Goal: Task Accomplishment & Management: Manage account settings

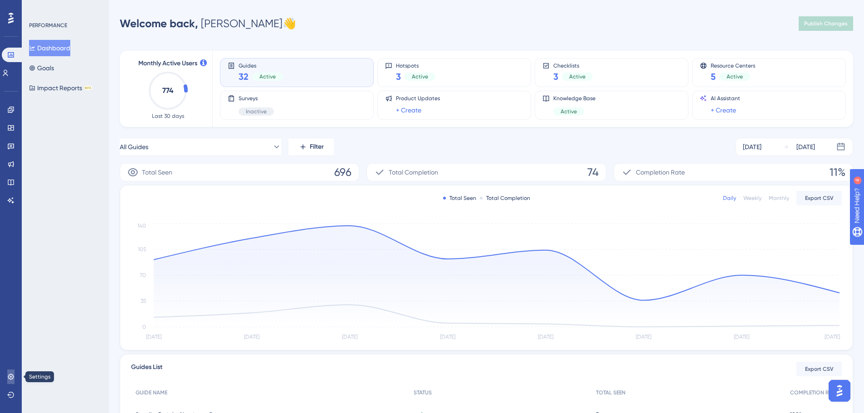
click at [12, 374] on icon at bounding box center [10, 376] width 7 height 7
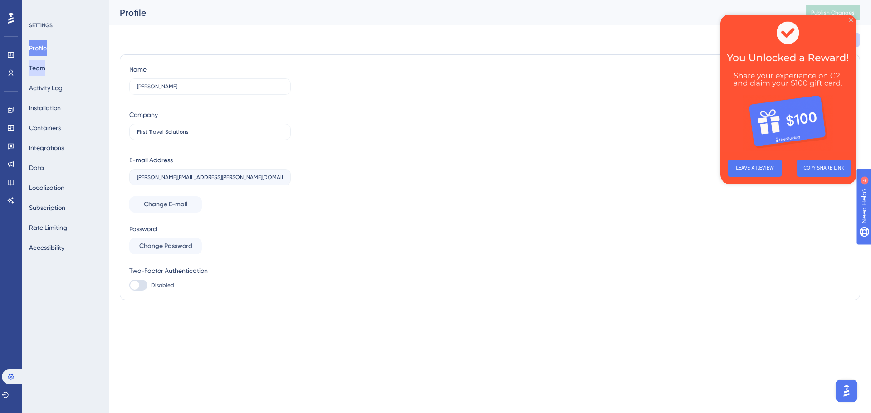
click at [45, 71] on button "Team" at bounding box center [37, 68] width 16 height 16
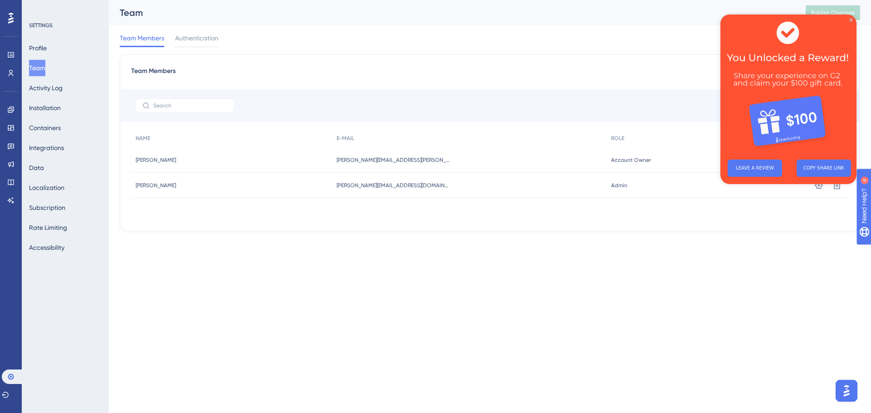
click at [851, 20] on icon "Close Preview" at bounding box center [851, 20] width 4 height 4
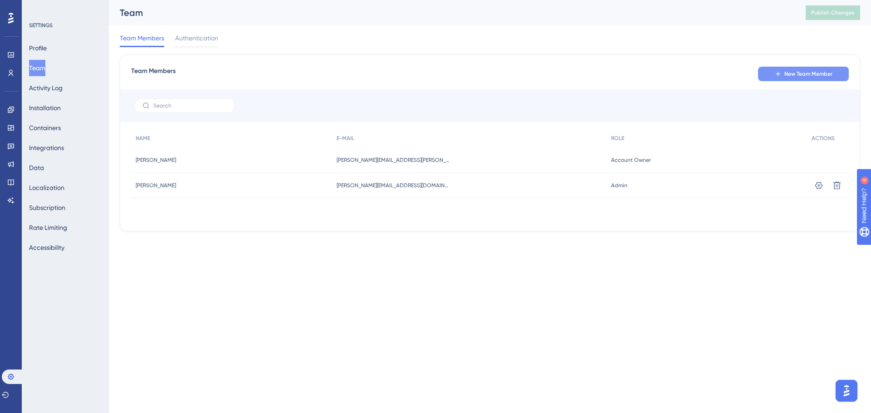
click at [792, 73] on span "New Team Member" at bounding box center [809, 73] width 48 height 7
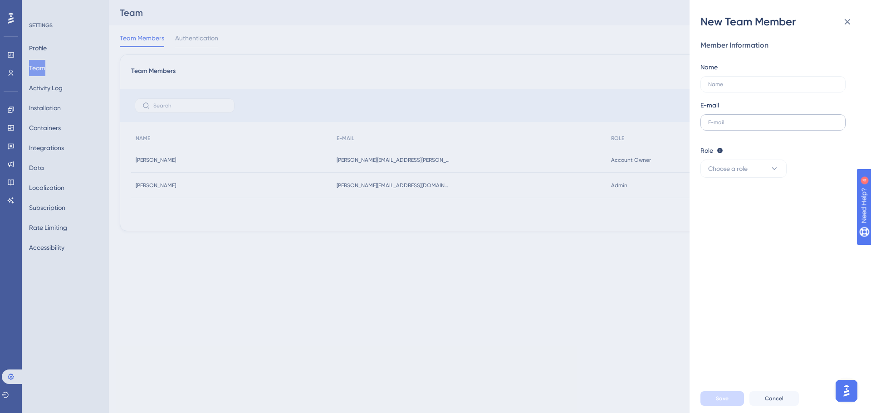
click at [716, 115] on label at bounding box center [773, 122] width 145 height 16
click at [716, 119] on input "text" at bounding box center [773, 122] width 130 height 6
paste input "[PERSON_NAME][EMAIL_ADDRESS][PERSON_NAME][DOMAIN_NAME]"
type input "[PERSON_NAME][EMAIL_ADDRESS][PERSON_NAME][DOMAIN_NAME]"
click at [717, 87] on input "text" at bounding box center [773, 84] width 130 height 6
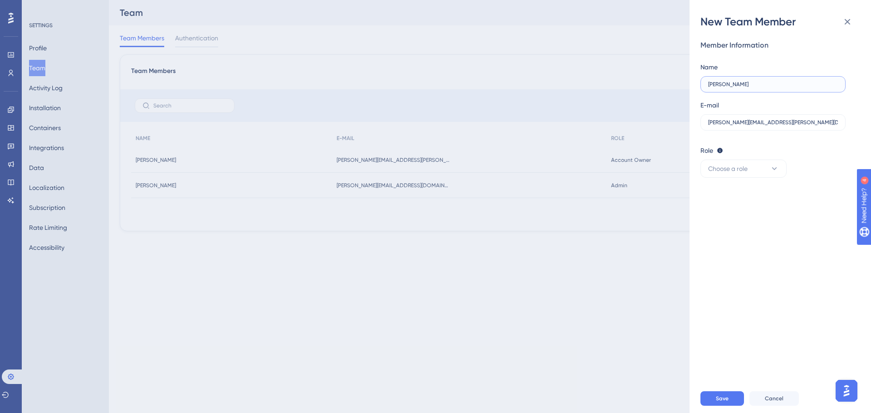
click at [718, 83] on input "[PERSON_NAME]" at bounding box center [773, 84] width 130 height 6
click at [736, 83] on input "[PERSON_NAME]" at bounding box center [773, 84] width 130 height 6
type input "[PERSON_NAME]"
click at [746, 176] on button "Choose a role" at bounding box center [744, 169] width 86 height 18
click at [740, 197] on div "Admin Admin" at bounding box center [744, 196] width 60 height 18
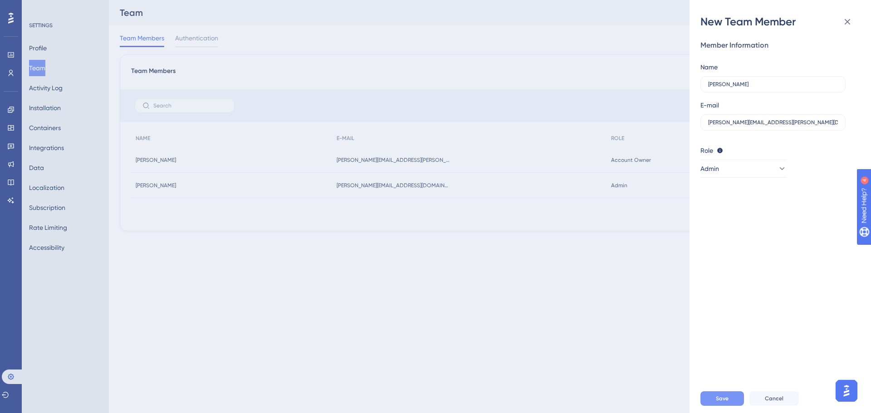
click at [722, 397] on span "Save" at bounding box center [722, 398] width 13 height 7
